Goal: Information Seeking & Learning: Learn about a topic

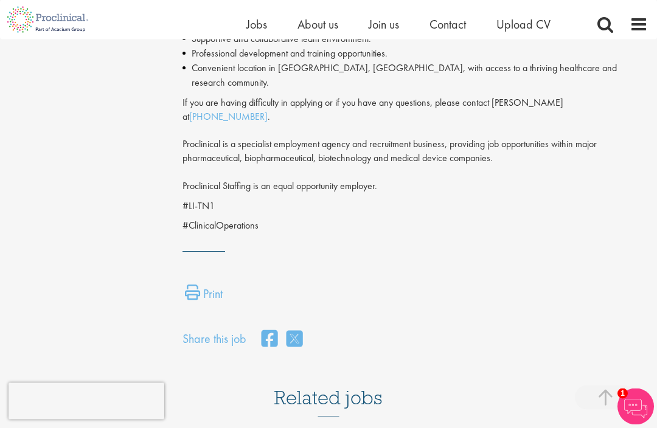
scroll to position [770, 0]
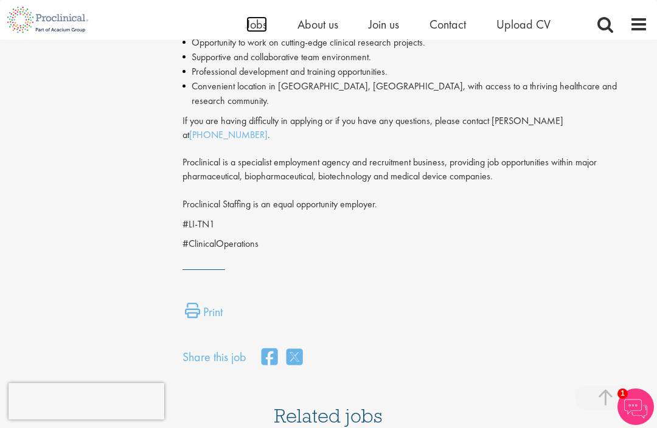
click at [258, 27] on span "Jobs" at bounding box center [256, 24] width 21 height 16
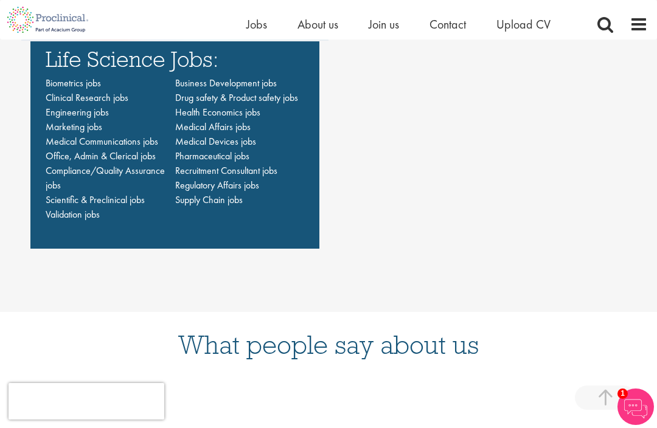
scroll to position [941, 0]
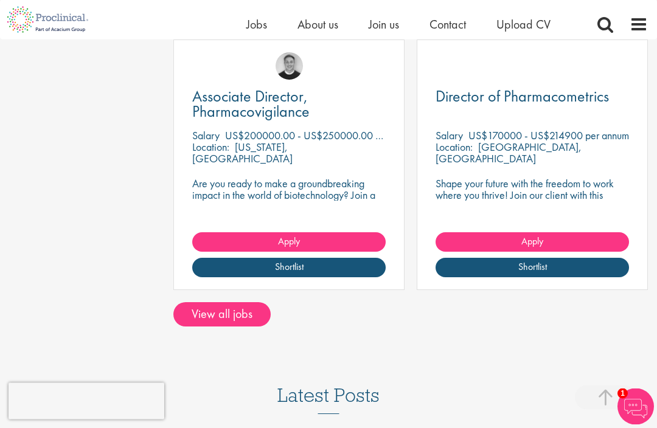
scroll to position [903, 0]
click at [241, 305] on link "View all jobs" at bounding box center [221, 314] width 97 height 24
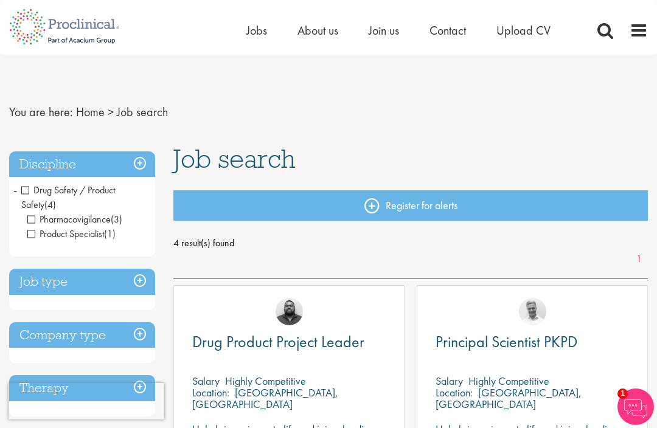
click at [147, 163] on h3 "Discipline" at bounding box center [82, 165] width 146 height 26
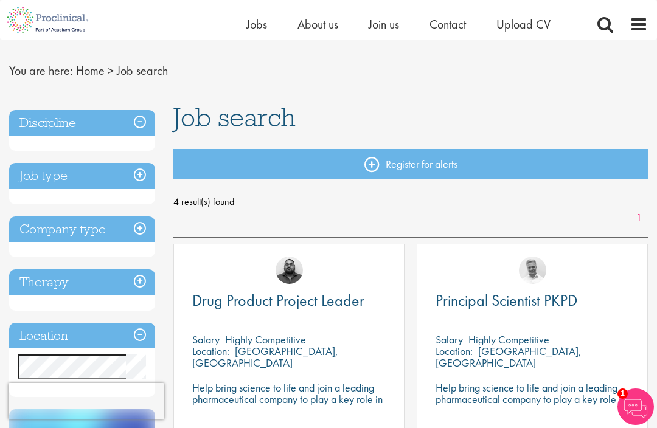
scroll to position [29, 0]
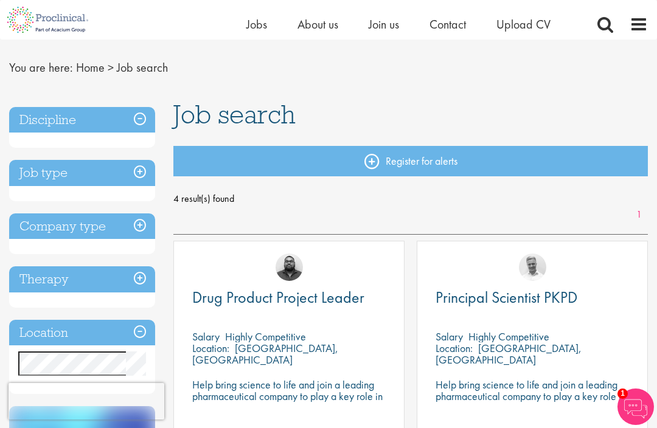
click at [146, 185] on h3 "Job type" at bounding box center [82, 173] width 146 height 26
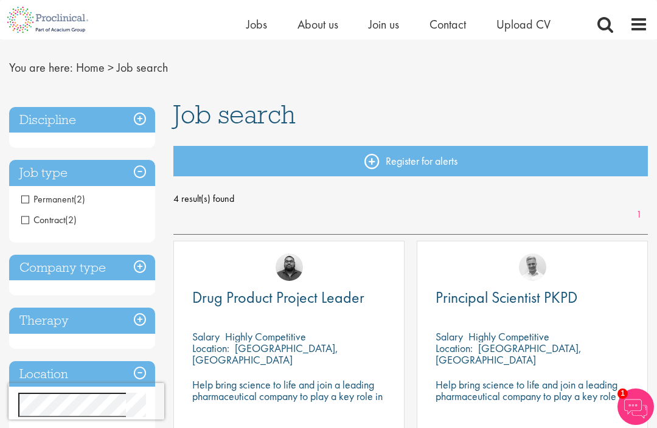
click at [89, 114] on h3 "Discipline" at bounding box center [82, 120] width 146 height 26
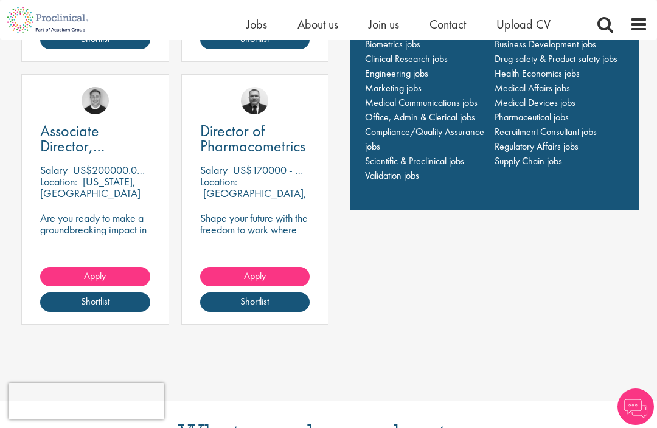
scroll to position [981, 0]
click at [429, 65] on span "Clinical Research jobs" at bounding box center [406, 58] width 83 height 13
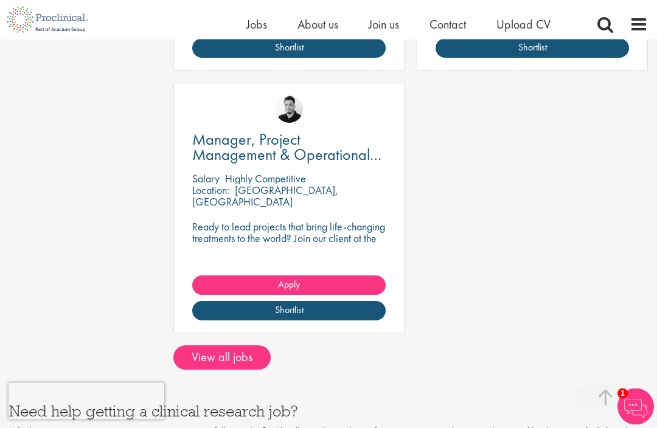
scroll to position [1681, 0]
click at [243, 346] on link "View all jobs" at bounding box center [221, 358] width 97 height 24
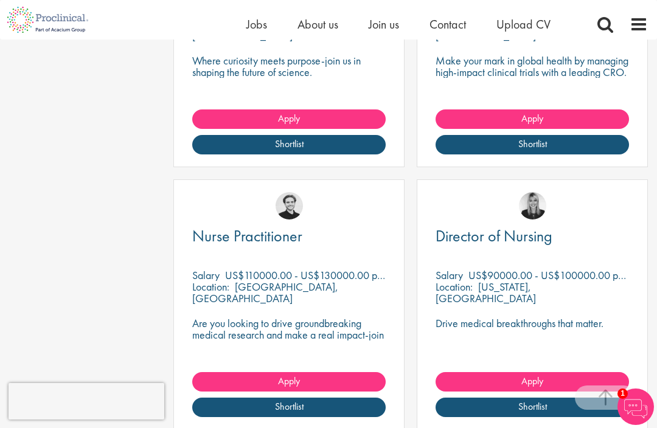
scroll to position [877, 0]
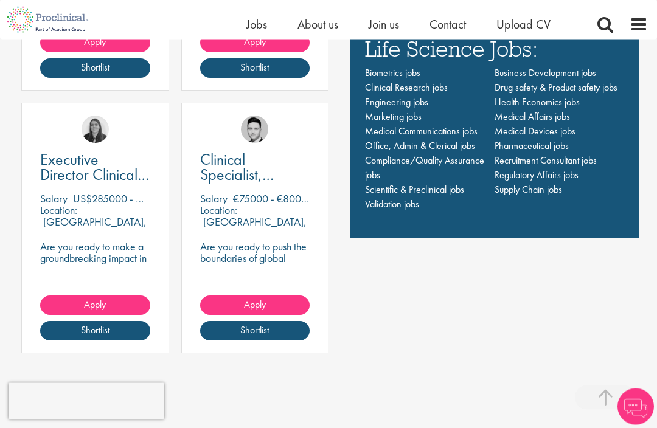
scroll to position [948, 0]
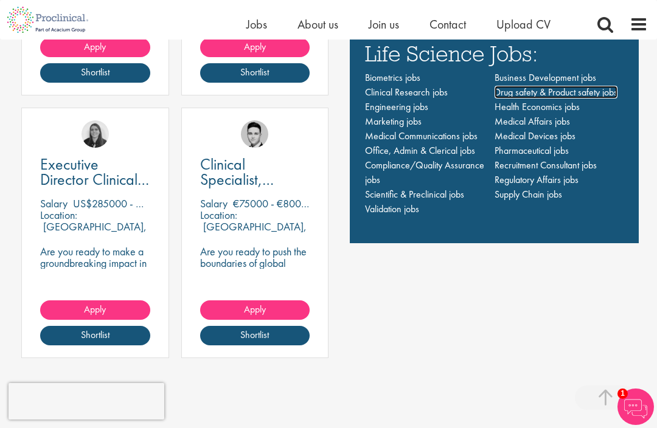
click at [572, 99] on span "Drug safety & Product safety jobs" at bounding box center [556, 92] width 123 height 13
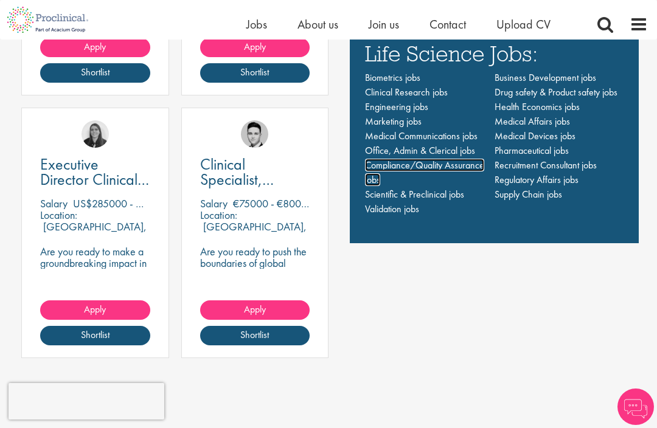
click at [445, 186] on span "Compliance/Quality Assurance jobs" at bounding box center [424, 172] width 119 height 27
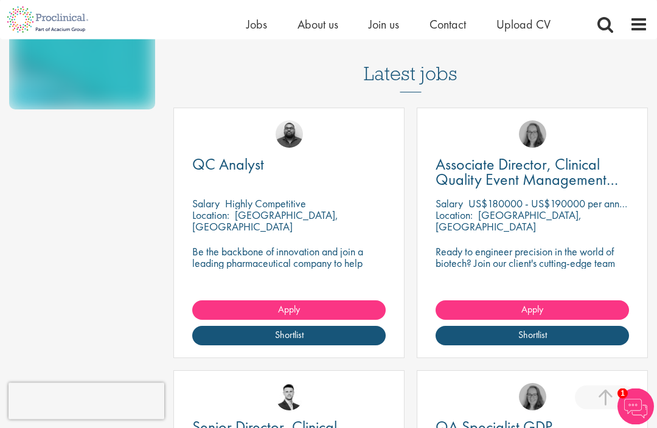
scroll to position [365, 0]
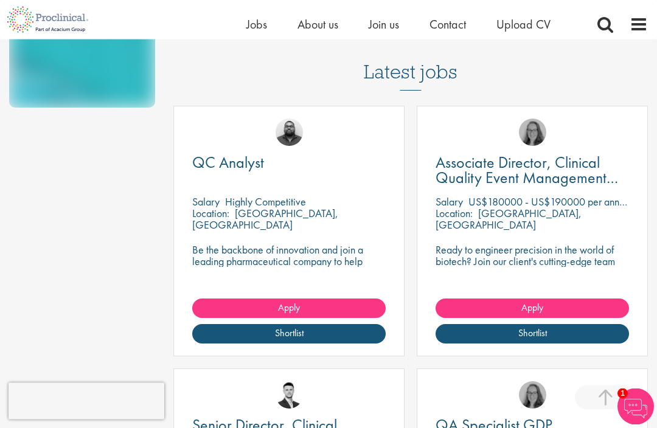
click at [291, 197] on p "Highly Competitive" at bounding box center [265, 202] width 81 height 14
click at [322, 327] on link "Shortlist" at bounding box center [289, 333] width 194 height 19
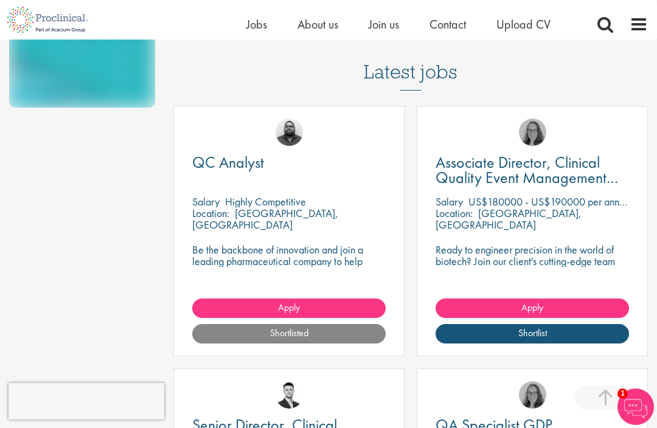
click at [319, 254] on p "Be the backbone of innovation and join a leading pharmaceutical company to help…" at bounding box center [289, 261] width 194 height 35
click at [245, 161] on span "QC Analyst" at bounding box center [228, 162] width 72 height 21
